Goal: Transaction & Acquisition: Book appointment/travel/reservation

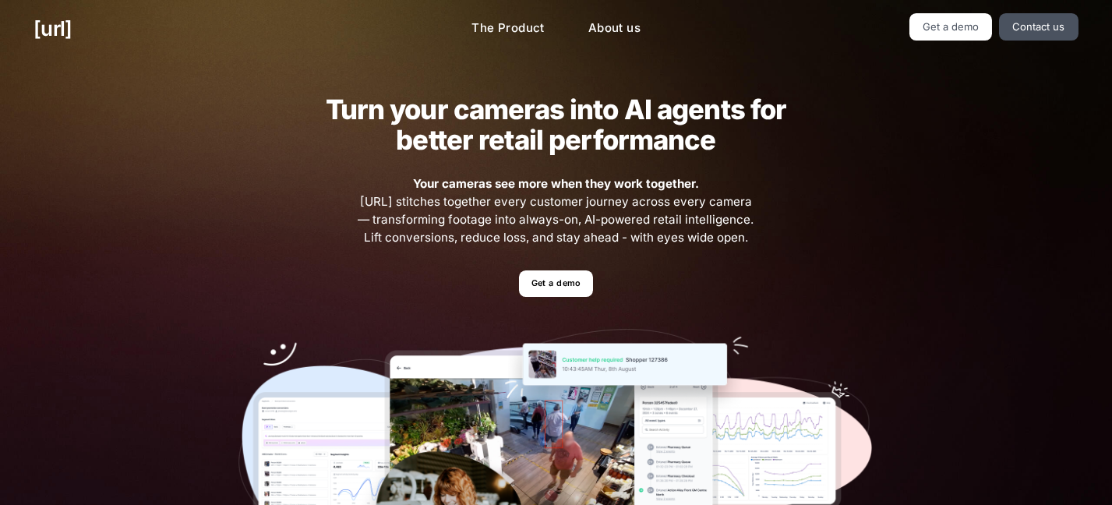
drag, startPoint x: 795, startPoint y: 160, endPoint x: 814, endPoint y: 153, distance: 19.7
click at [798, 160] on div "Turn your cameras into AI agents for better retail performance Your cameras see…" at bounding box center [556, 341] width 702 height 566
click at [816, 73] on div "Turn your cameras into AI agents for better retail performance Your cameras see…" at bounding box center [556, 341] width 1112 height 566
click at [282, 19] on ul "[URL]" at bounding box center [197, 28] width 329 height 30
click at [61, 24] on link "[URL]" at bounding box center [52, 28] width 38 height 30
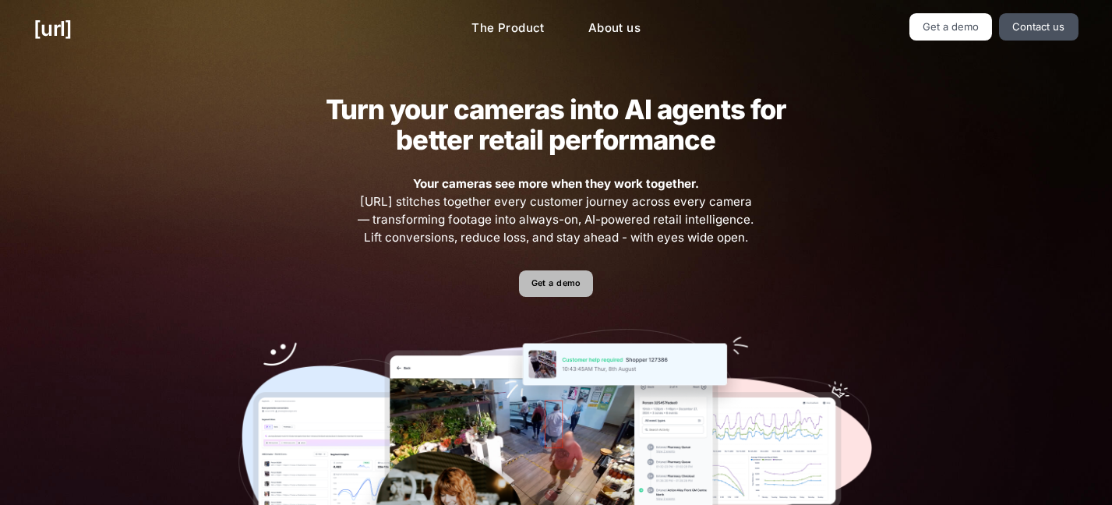
click at [550, 282] on link "Get a demo" at bounding box center [556, 283] width 74 height 27
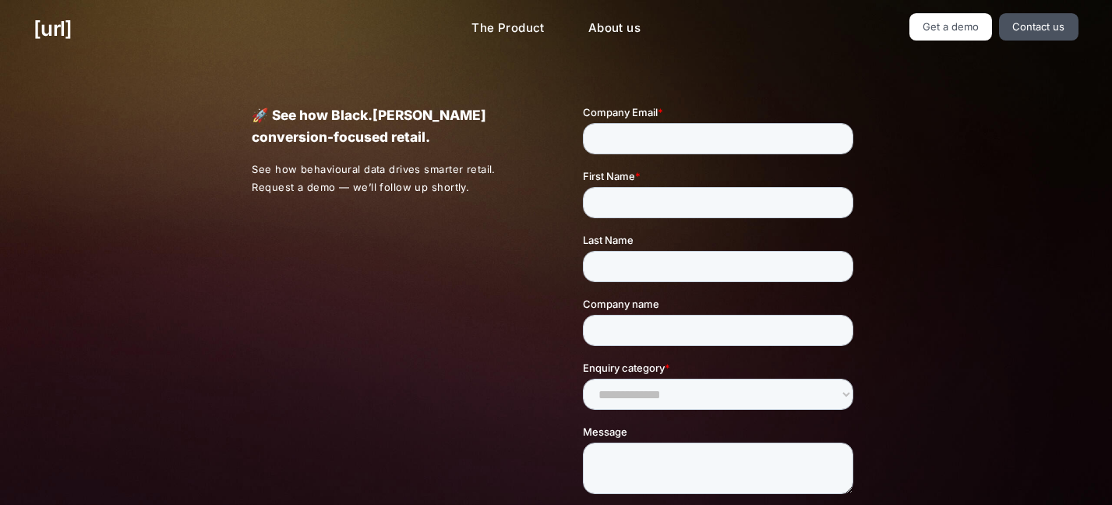
click at [495, 206] on div "🚀 See how Black.[PERSON_NAME] conversion-focused retail. See how behavioural da…" at bounding box center [555, 365] width 675 height 615
